Goal: Information Seeking & Learning: Learn about a topic

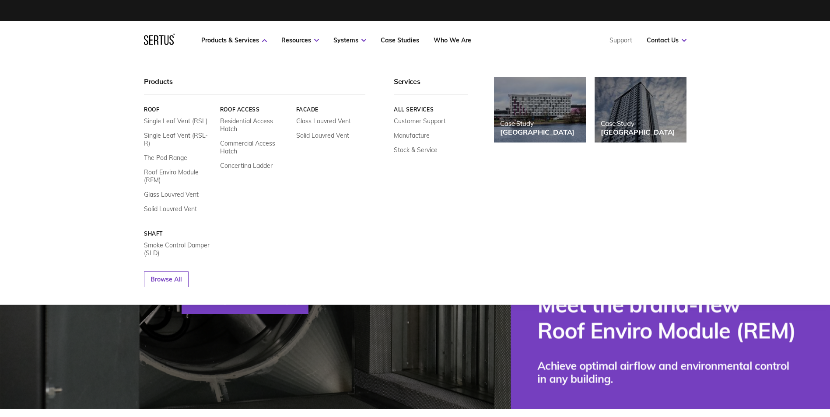
click at [248, 110] on link "Roof Access" at bounding box center [255, 109] width 70 height 7
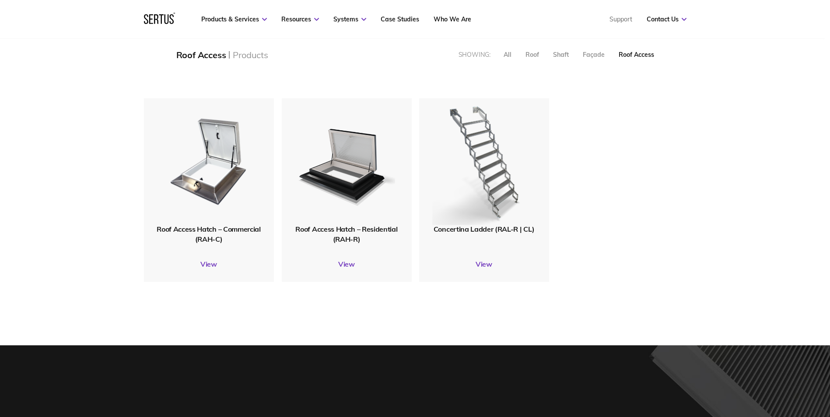
scroll to position [175, 0]
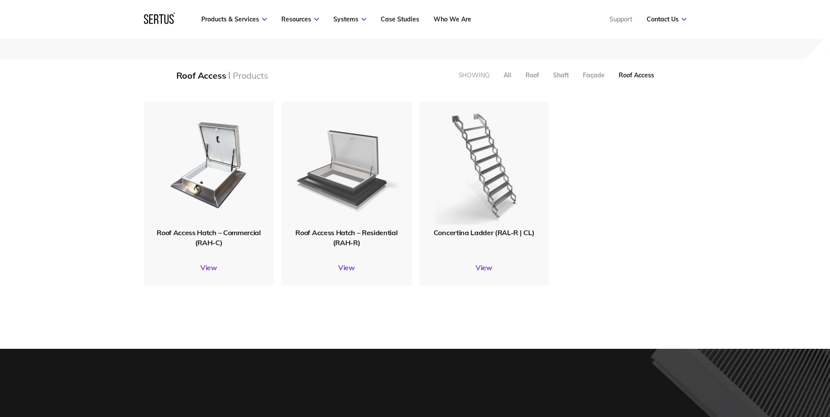
click at [348, 172] on img at bounding box center [346, 164] width 103 height 127
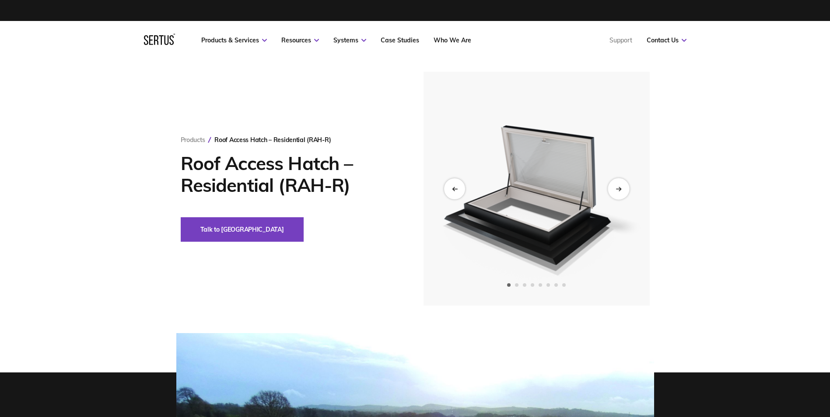
click at [623, 187] on div "Next slide" at bounding box center [618, 188] width 21 height 21
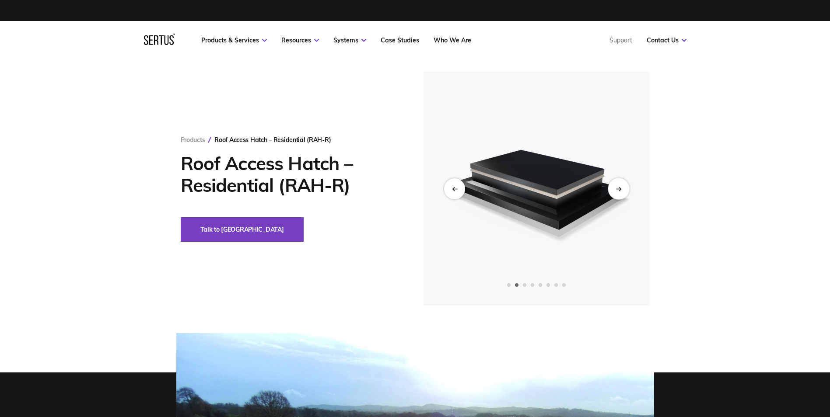
click at [623, 187] on div "Next slide" at bounding box center [618, 188] width 21 height 21
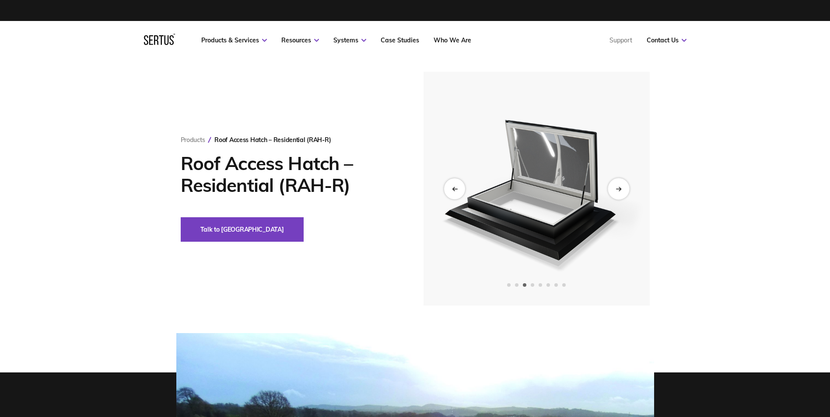
click at [623, 187] on div "Next slide" at bounding box center [618, 188] width 21 height 21
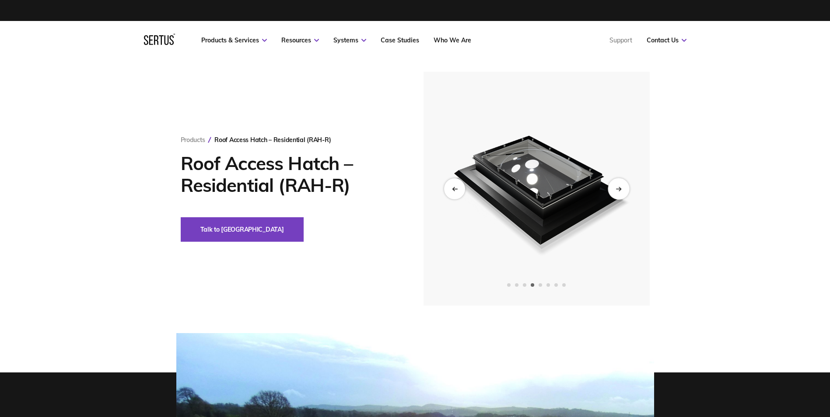
click at [623, 187] on div "Next slide" at bounding box center [618, 188] width 21 height 21
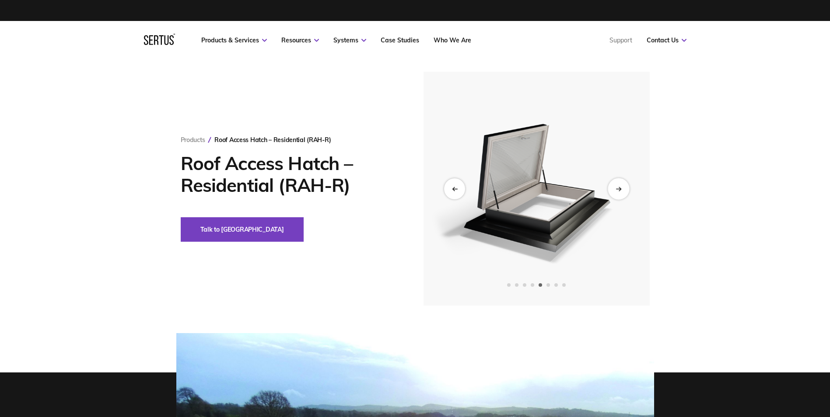
click at [623, 187] on div "Next slide" at bounding box center [618, 188] width 21 height 21
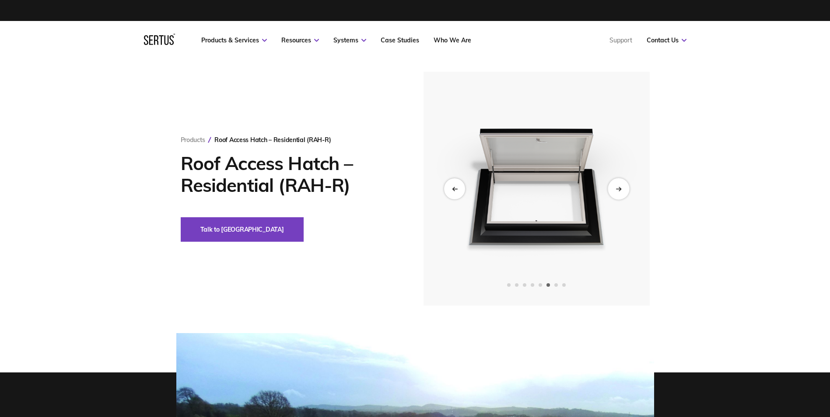
click at [623, 187] on div "Next slide" at bounding box center [618, 188] width 21 height 21
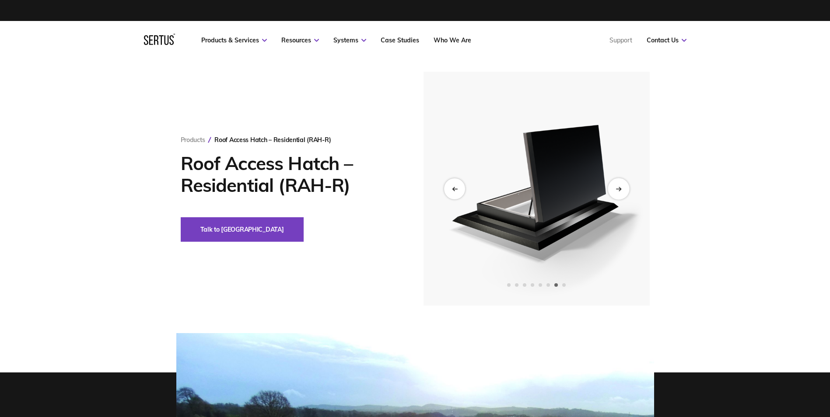
click at [623, 187] on div "Next slide" at bounding box center [618, 188] width 21 height 21
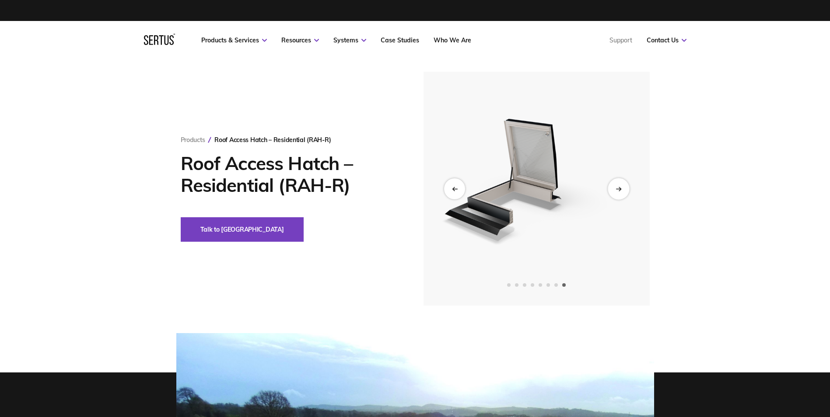
click at [623, 187] on div "Next slide" at bounding box center [618, 188] width 21 height 21
click at [454, 189] on icon "Previous slide" at bounding box center [454, 188] width 6 height 5
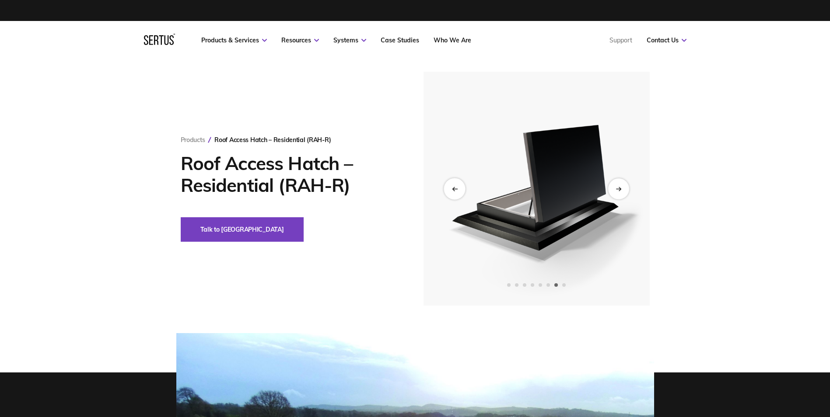
click at [454, 189] on icon "Previous slide" at bounding box center [454, 188] width 6 height 5
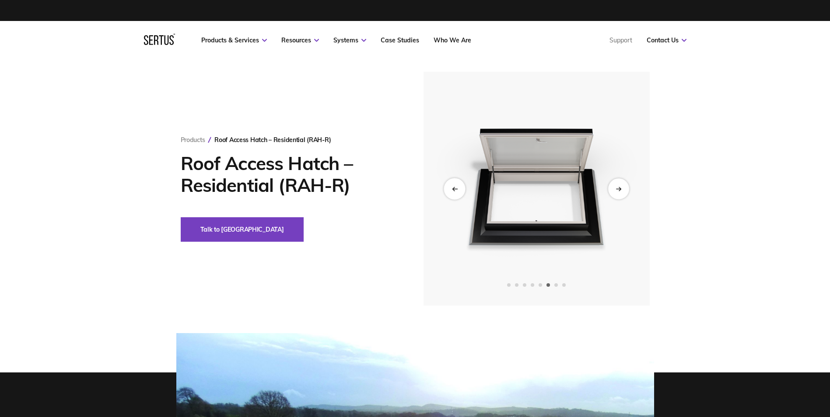
click at [454, 189] on icon "Previous slide" at bounding box center [454, 188] width 6 height 5
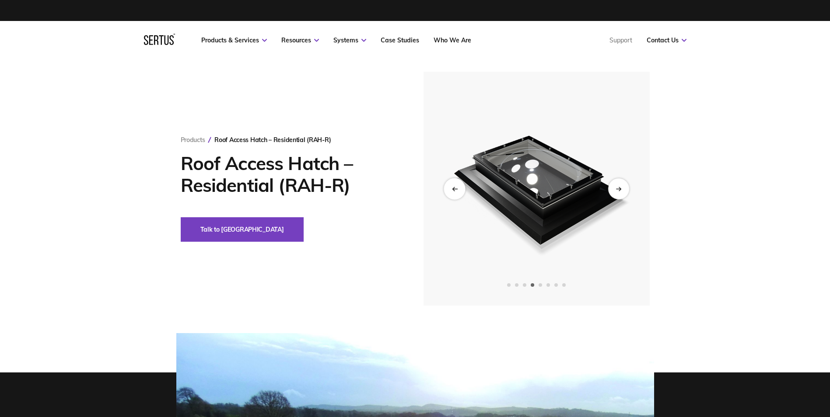
click at [454, 189] on icon "Previous slide" at bounding box center [454, 188] width 6 height 5
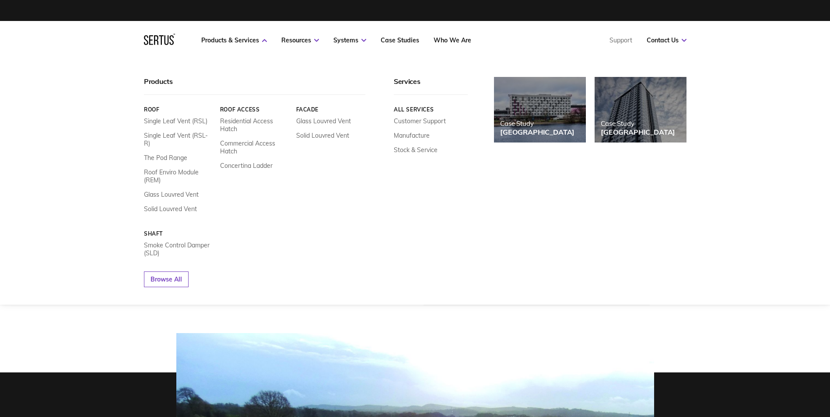
click at [152, 110] on link "Roof" at bounding box center [179, 109] width 70 height 7
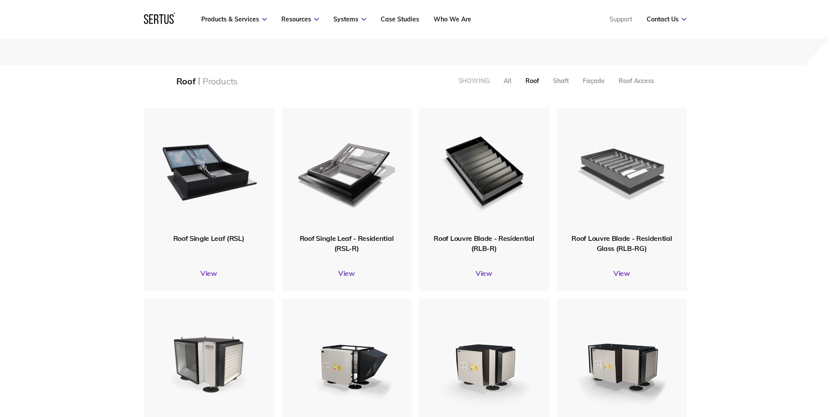
scroll to position [175, 0]
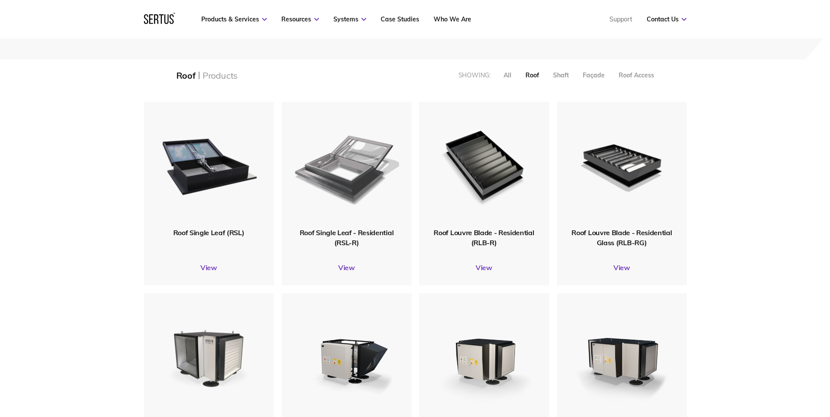
click at [352, 178] on img at bounding box center [346, 165] width 105 height 129
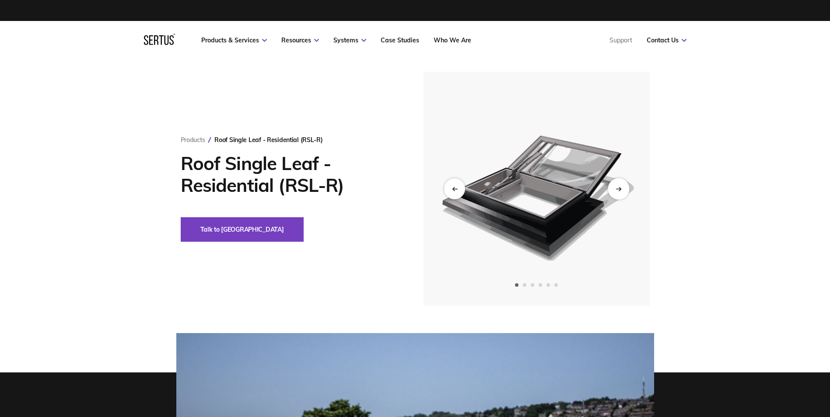
click at [623, 187] on div "Next slide" at bounding box center [618, 188] width 21 height 21
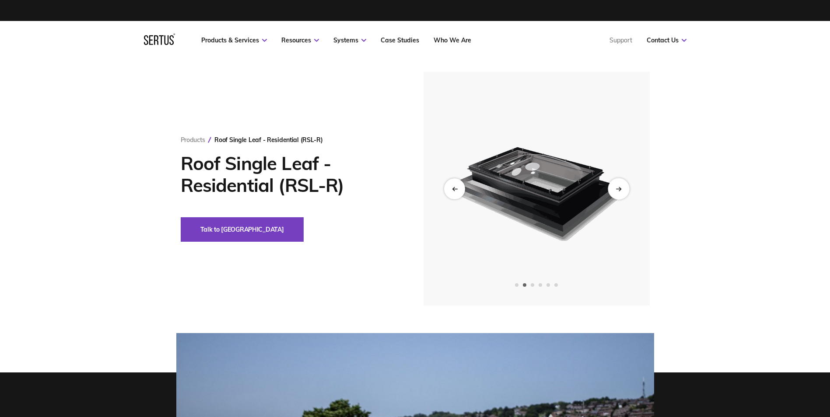
click at [623, 187] on div "Next slide" at bounding box center [618, 188] width 21 height 21
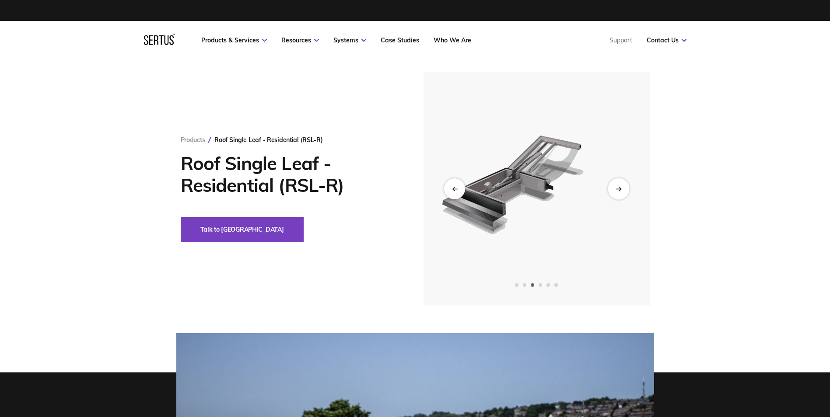
click at [623, 187] on div "Next slide" at bounding box center [618, 188] width 21 height 21
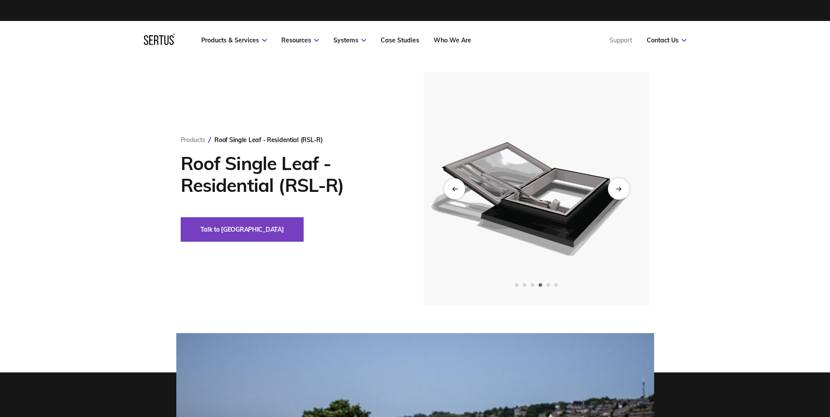
click at [623, 187] on div "Next slide" at bounding box center [618, 188] width 21 height 21
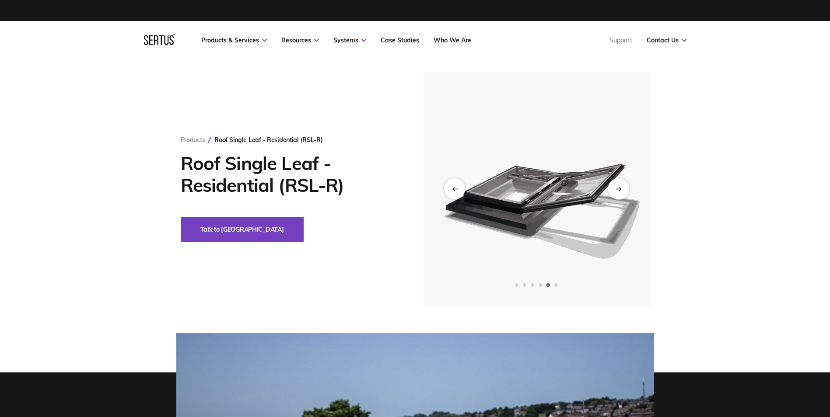
click at [623, 187] on div "Next slide" at bounding box center [618, 188] width 21 height 21
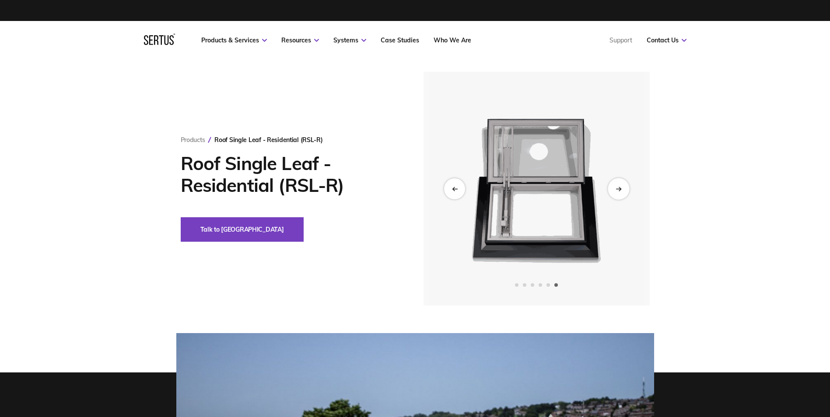
click at [623, 187] on div "Next slide" at bounding box center [618, 188] width 21 height 21
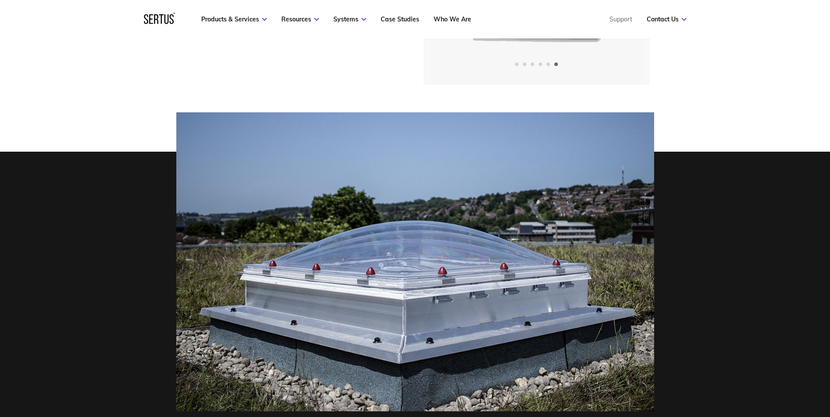
scroll to position [219, 0]
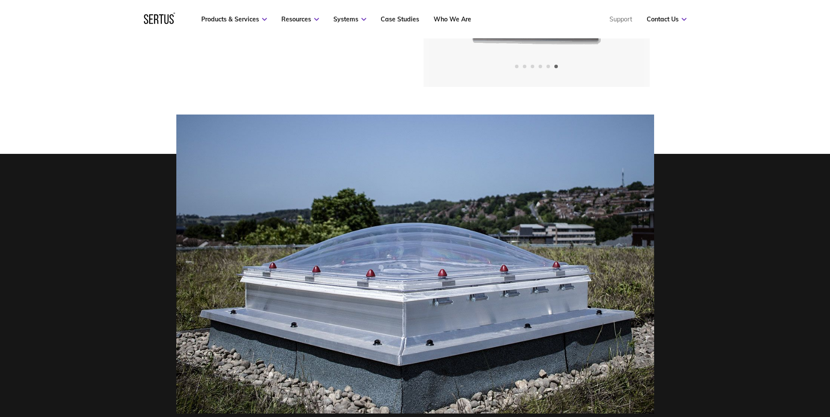
click at [725, 105] on div "Products Roof Single Leaf - Residential (RSL-R) Roof Single Leaf - Residential …" at bounding box center [415, 147] width 830 height 612
